Goal: Information Seeking & Learning: Understand process/instructions

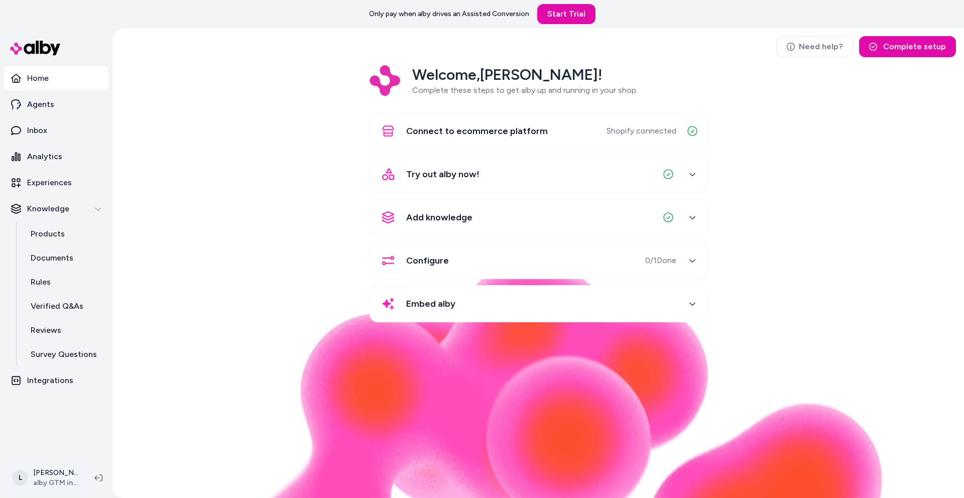
click at [46, 471] on html "Only pay when alby drives an Assisted Conversion Start Trial Home Agents Inbox …" at bounding box center [482, 249] width 964 height 498
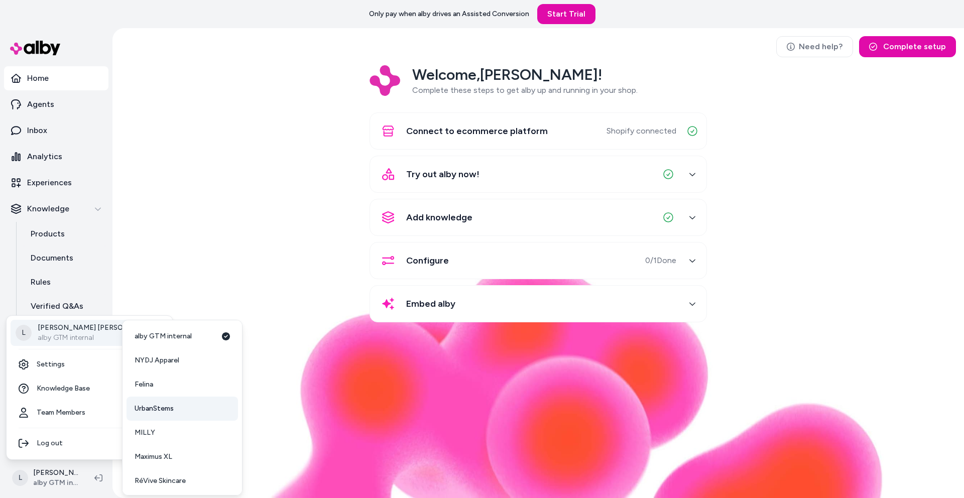
click at [170, 404] on span "UrbanStems" at bounding box center [154, 409] width 39 height 10
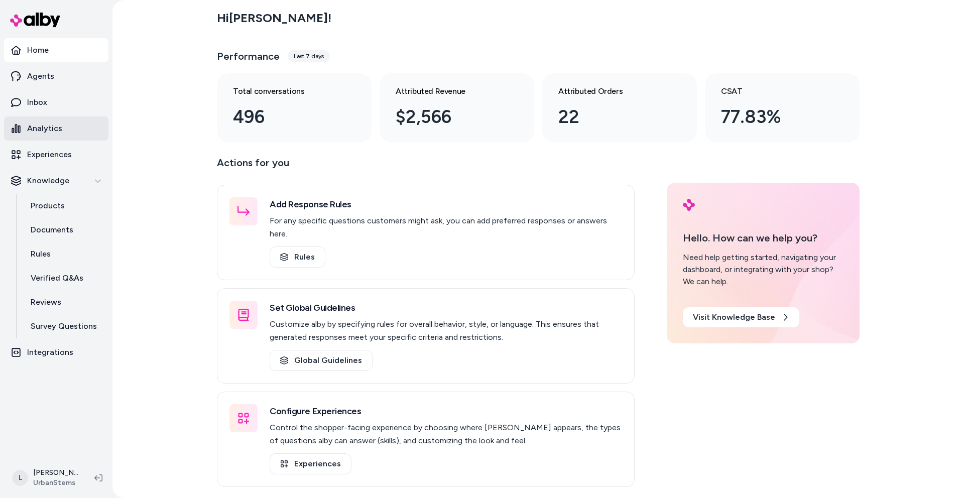
click at [49, 127] on p "Analytics" at bounding box center [44, 128] width 35 height 12
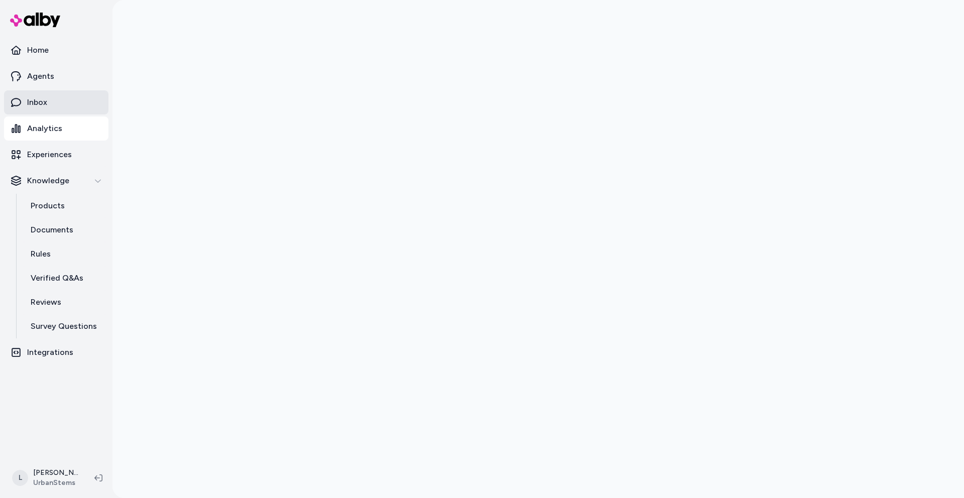
click at [44, 92] on link "Inbox" at bounding box center [56, 102] width 104 height 24
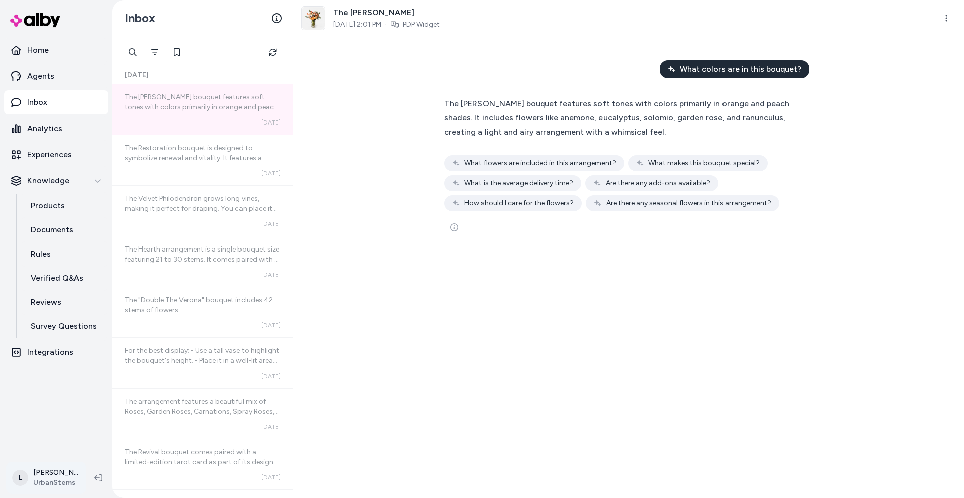
click at [41, 474] on html "Home Agents Inbox Analytics Experiences Knowledge Products Documents Rules Veri…" at bounding box center [482, 249] width 964 height 498
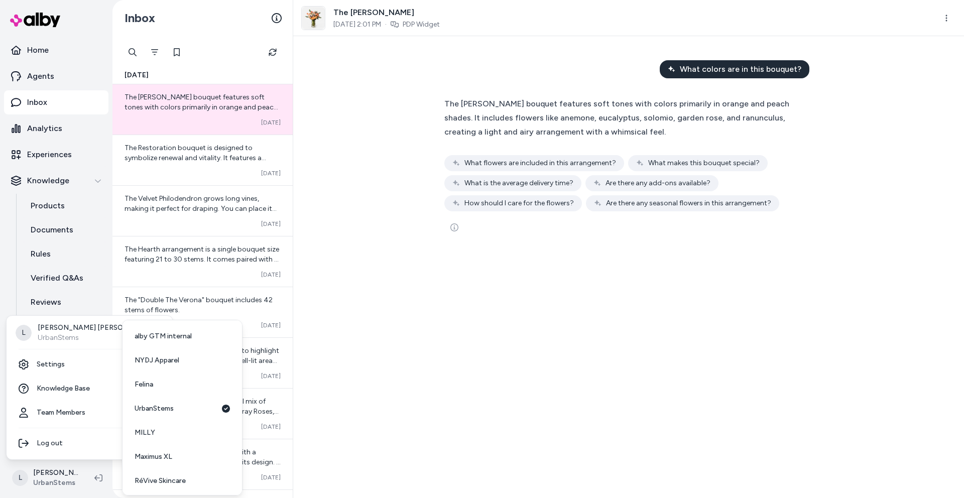
click at [472, 421] on html "Home Agents Inbox Analytics Experiences Knowledge Products Documents Rules Veri…" at bounding box center [482, 249] width 964 height 498
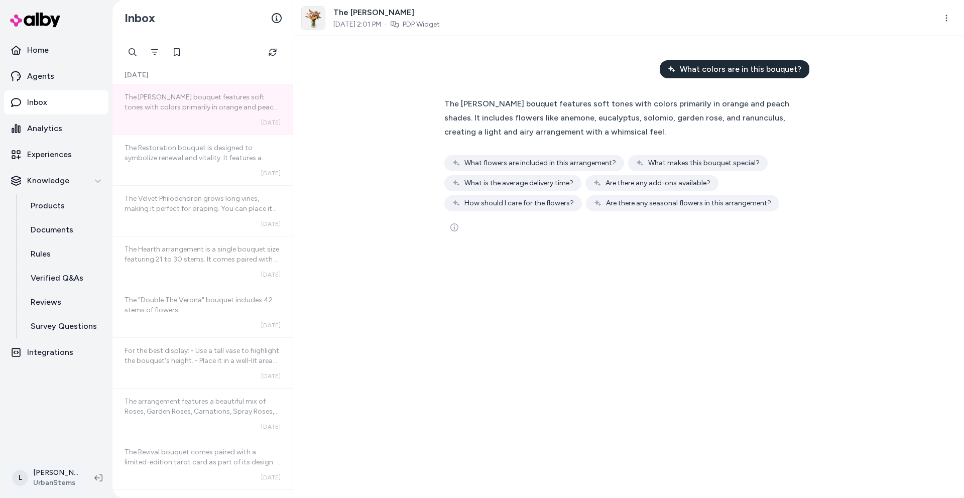
click at [32, 480] on html "Home Agents Inbox Analytics Experiences Knowledge Products Documents Rules Veri…" at bounding box center [482, 249] width 964 height 498
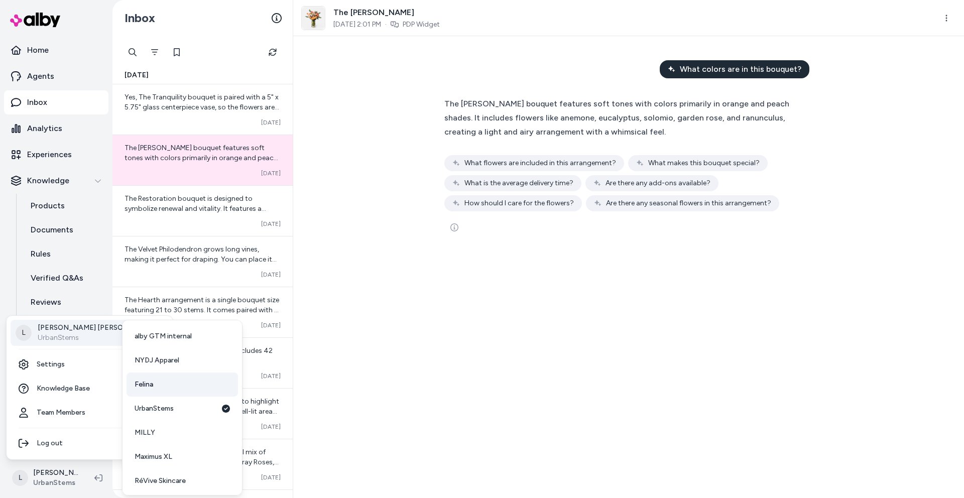
click at [159, 387] on link "Felina" at bounding box center [181, 384] width 111 height 24
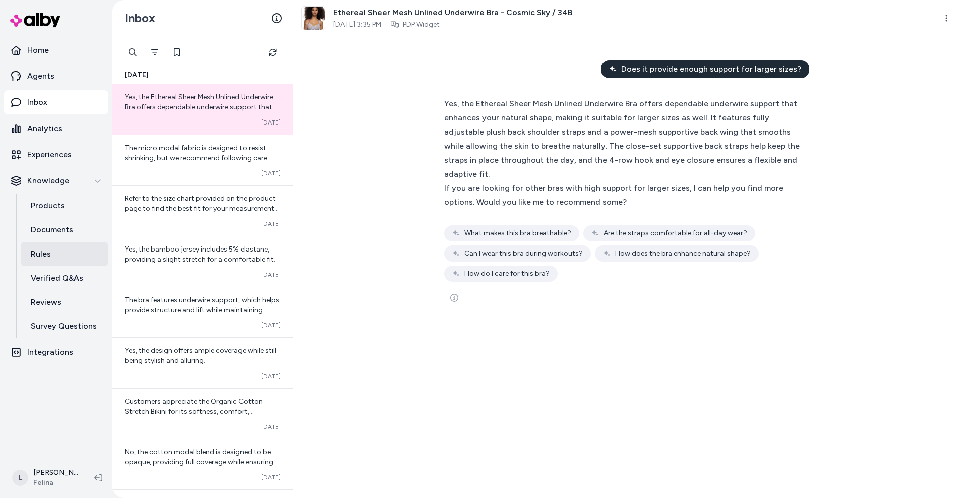
click at [49, 255] on p "Rules" at bounding box center [41, 254] width 20 height 12
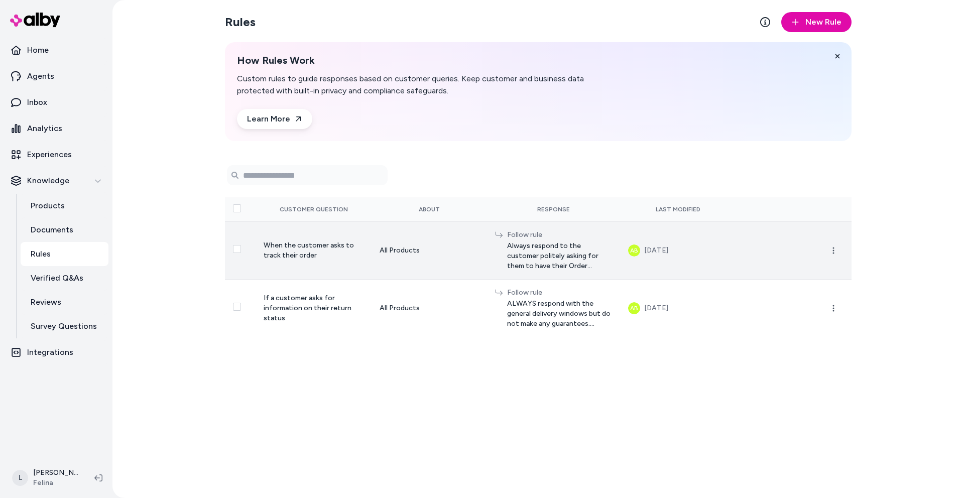
click at [523, 264] on span "Always respond to the customer politely asking for them to have their Order Num…" at bounding box center [559, 256] width 105 height 30
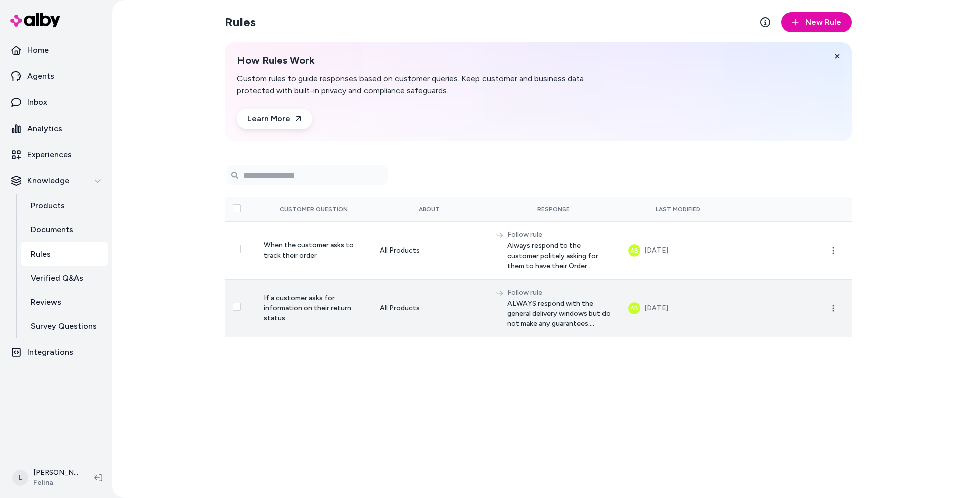
click at [528, 308] on span "ALWAYS respond with the general delivery windows but do not make any guarantees…" at bounding box center [559, 314] width 105 height 30
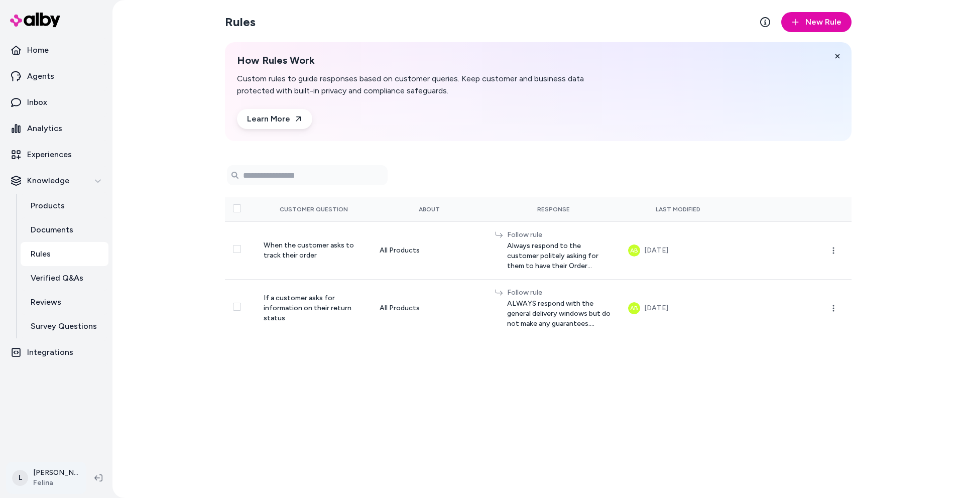
click at [66, 482] on html "Home Agents Inbox Analytics Experiences Knowledge Products Documents Rules Veri…" at bounding box center [482, 249] width 964 height 498
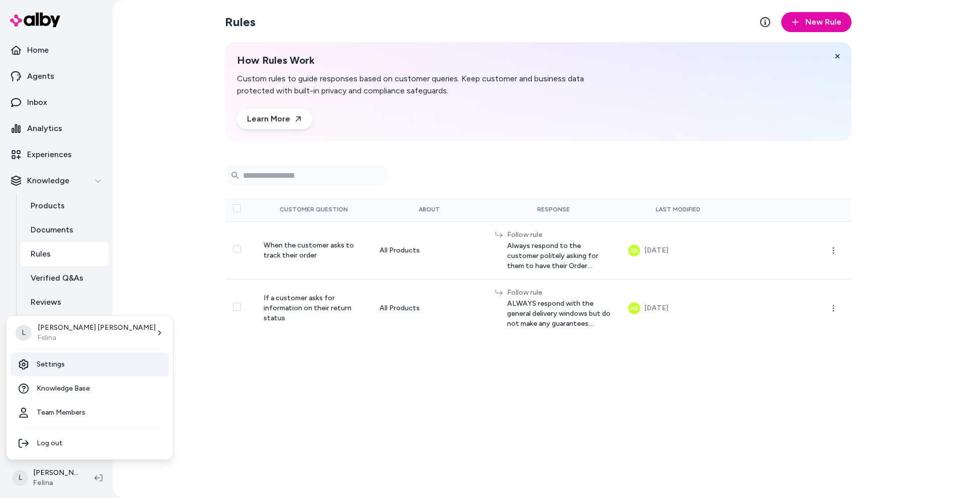
click at [60, 360] on link "Settings" at bounding box center [90, 364] width 158 height 24
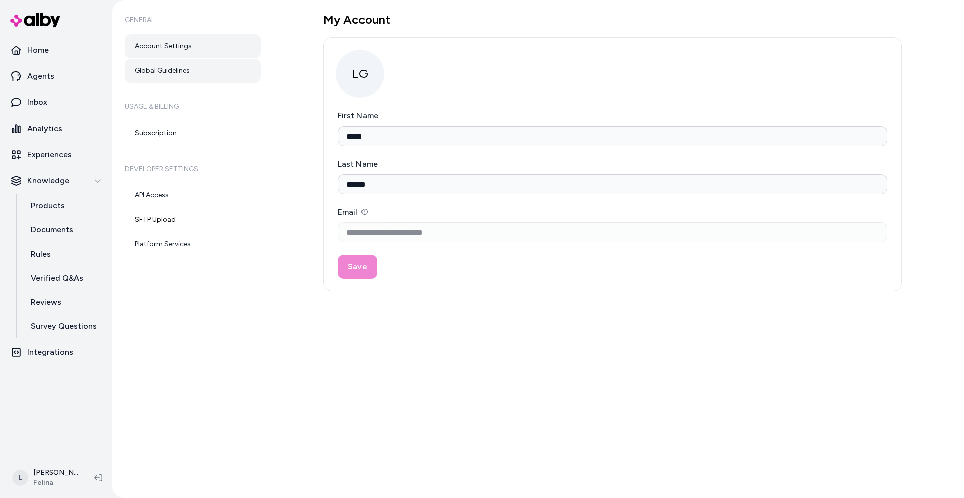
click at [176, 70] on link "Global Guidelines" at bounding box center [192, 71] width 136 height 24
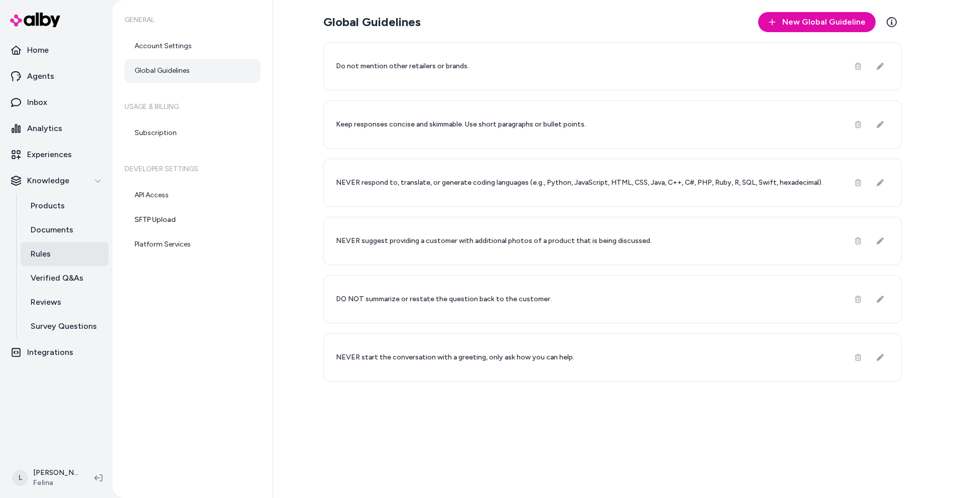
click at [44, 246] on link "Rules" at bounding box center [65, 254] width 88 height 24
